Goal: Information Seeking & Learning: Find specific fact

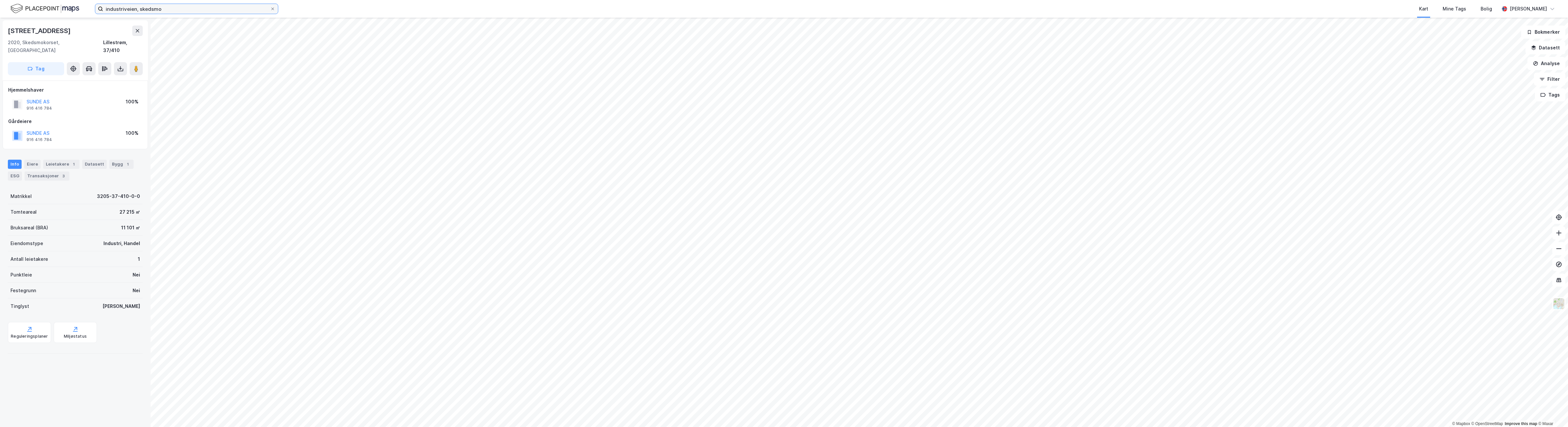
click at [156, 7] on input "industriveien, skedsmo" at bounding box center [186, 9] width 167 height 10
drag, startPoint x: 79, startPoint y: 2, endPoint x: 49, endPoint y: 1, distance: 30.0
click at [49, 1] on div "industriveien, skedsmo Nylige søk (100) [PERSON_NAME] • Person • [DATE] PSYKOLO…" at bounding box center [784, 9] width 1568 height 18
click at [169, 9] on input "industriveien, skedsmo" at bounding box center [186, 9] width 167 height 10
drag, startPoint x: 169, startPoint y: 8, endPoint x: -2, endPoint y: -5, distance: 171.5
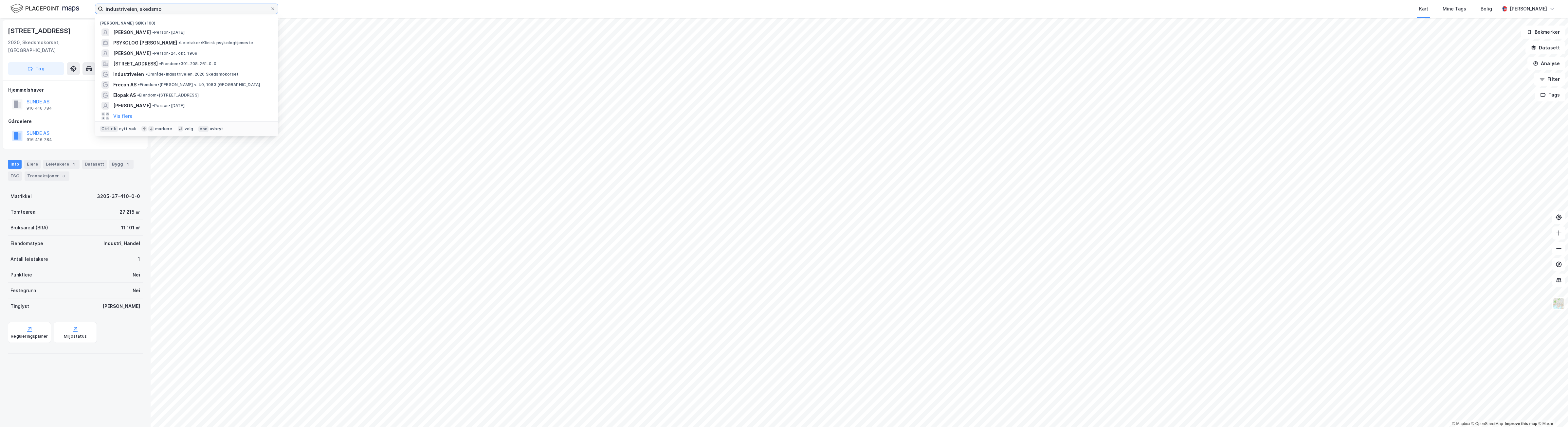
click at [0, 0] on html "industriveien, skedsmo Nylige søk (100) [PERSON_NAME] • Person • [DATE] PSYKOLO…" at bounding box center [784, 214] width 1568 height 427
type input "[STREET_ADDRESS]"
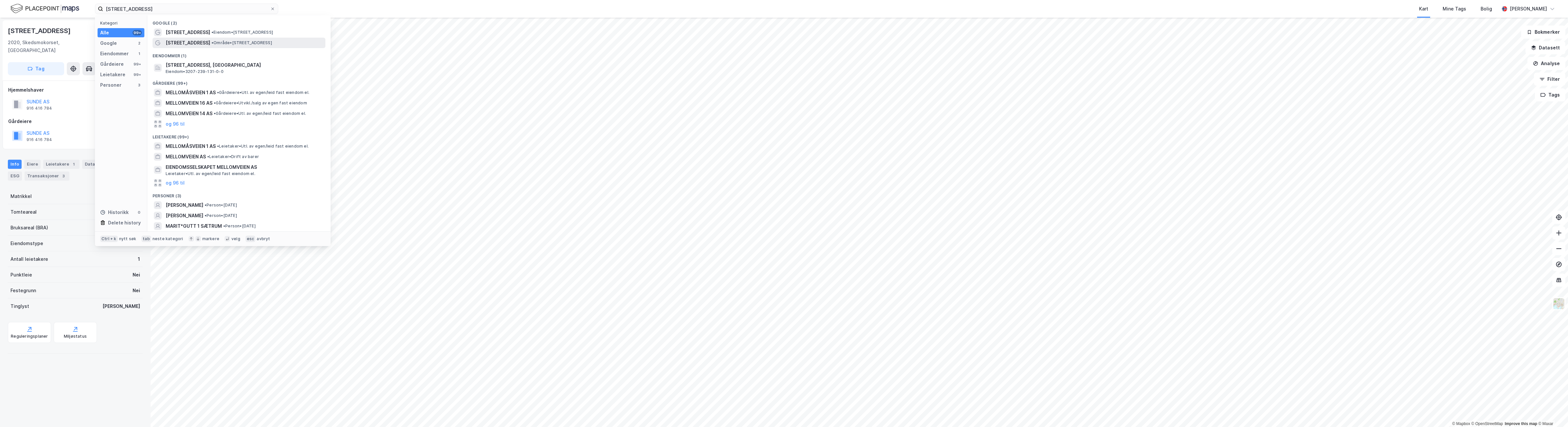
click at [256, 45] on div "[STREET_ADDRESS] • Område • [STREET_ADDRESS]" at bounding box center [245, 43] width 158 height 8
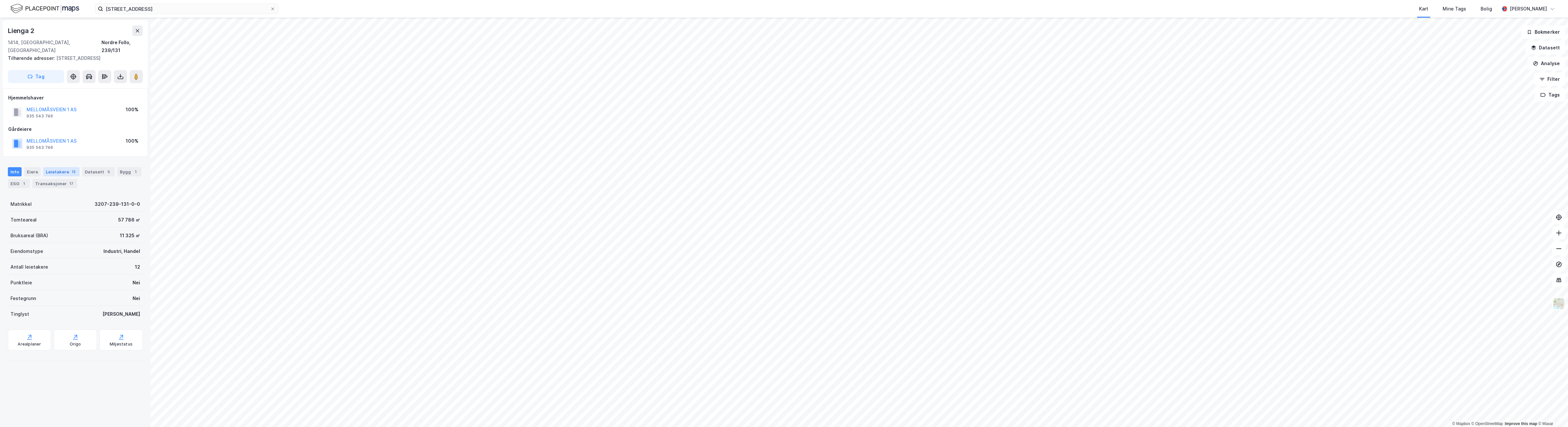
click at [59, 167] on div "Leietakere 12" at bounding box center [61, 172] width 37 height 9
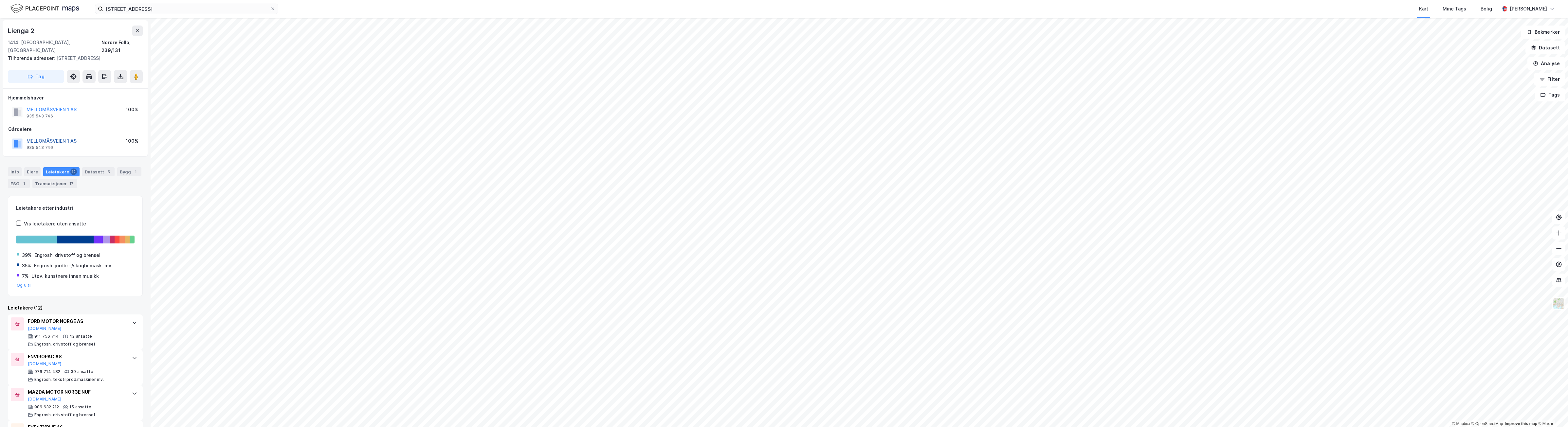
click at [0, 0] on button "MELLOMÅSVEIEN 1 AS" at bounding box center [0, 0] width 0 height 0
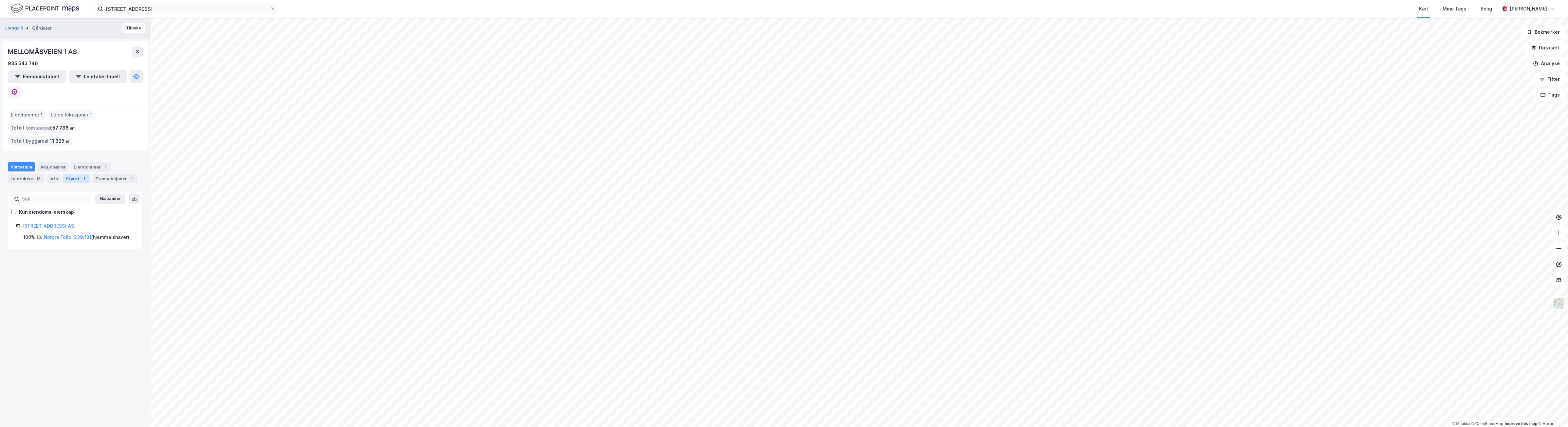
click at [68, 174] on div "Styret 1" at bounding box center [77, 178] width 27 height 9
click at [0, 0] on button "[PERSON_NAME] (1964)" at bounding box center [0, 0] width 0 height 0
drag, startPoint x: 71, startPoint y: 53, endPoint x: 0, endPoint y: 56, distance: 71.1
click at [0, 56] on html "mellomåsveien 1 Kart Mine Tags Bolig [PERSON_NAME] © Mapbox © OpenStreetMap Imp…" at bounding box center [784, 214] width 1568 height 427
drag, startPoint x: 0, startPoint y: 56, endPoint x: 87, endPoint y: 60, distance: 87.1
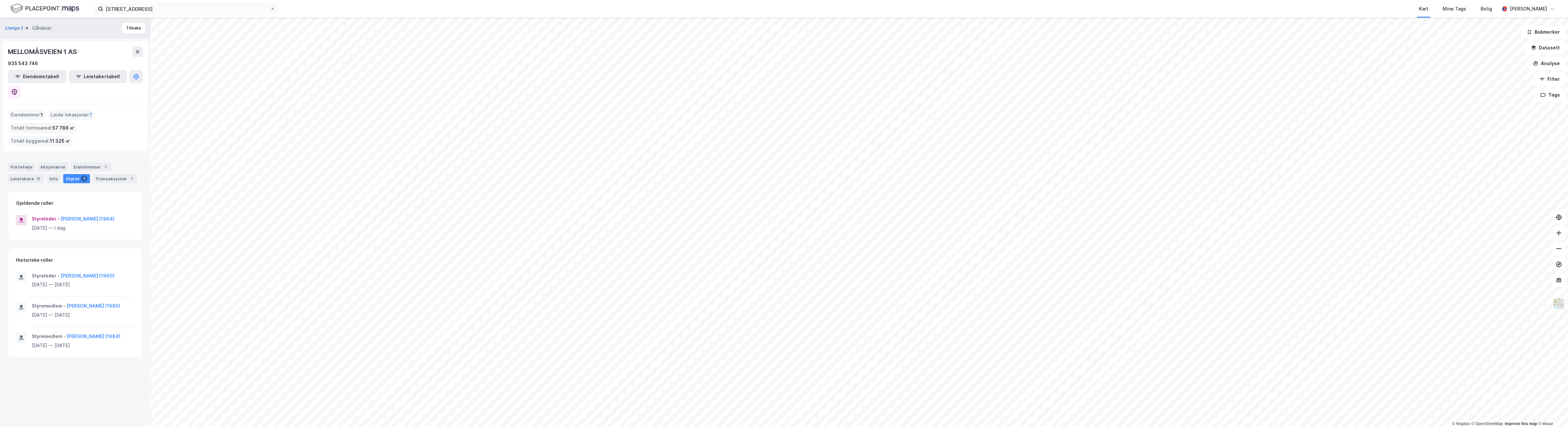
click at [87, 60] on div "935 543 746" at bounding box center [75, 63] width 135 height 8
drag, startPoint x: 88, startPoint y: 53, endPoint x: 9, endPoint y: 54, distance: 79.0
click at [9, 54] on div "MELLOMÅSVEIEN 1 AS" at bounding box center [75, 51] width 135 height 10
copy div "MELLOMÅSVEIEN 1 AS"
